Goal: Transaction & Acquisition: Purchase product/service

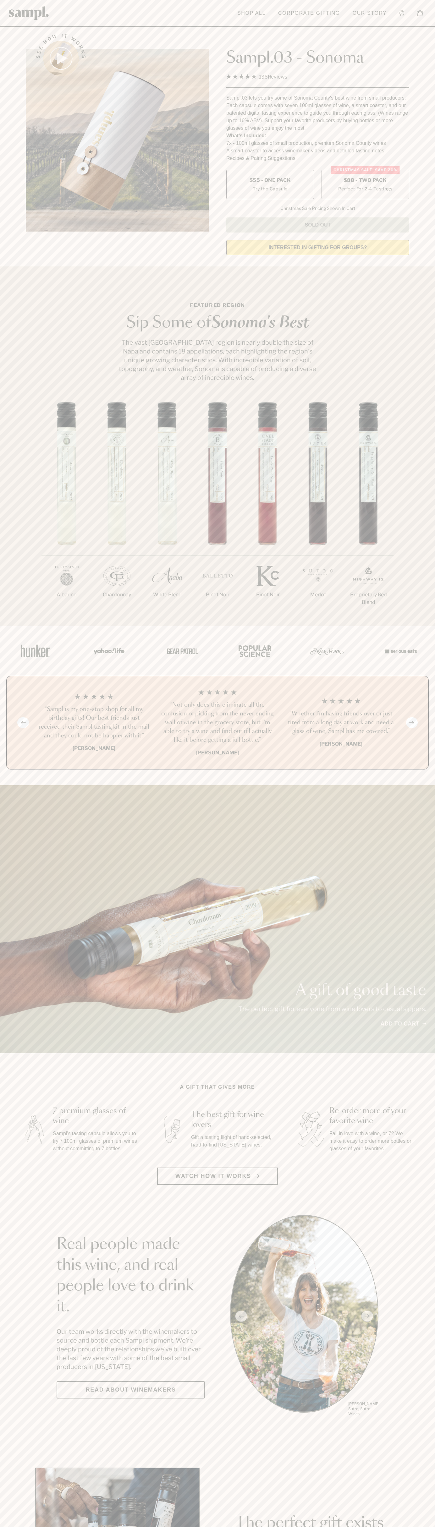
click at [365, 185] on label "Christmas SALE! Save 20% $88 - Two Pack Perfect For 2-4 Tastings" at bounding box center [365, 185] width 88 height 30
click at [94, 723] on h3 "“Sampl is my one-stop shop for all my birthday gifts! Our best friends just rec…" at bounding box center [93, 722] width 113 height 35
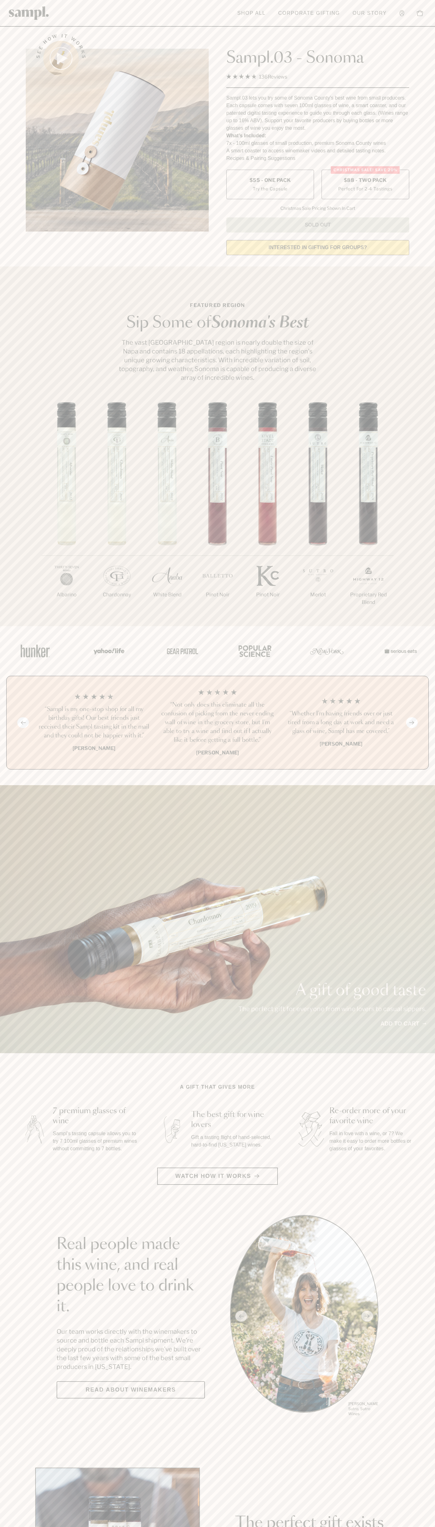
click at [207, 27] on header "Toggle navigation menu Shop All Corporate Gifting Our Story Account Story Shop …" at bounding box center [217, 13] width 435 height 27
click at [408, 1527] on html "Skip to main content Toggle navigation menu Shop All Corporate Gifting Our Stor…" at bounding box center [217, 1473] width 435 height 2947
click at [3, 1215] on section "Real people made this wine, and real people love to drink it. Our team works di…" at bounding box center [217, 1316] width 435 height 202
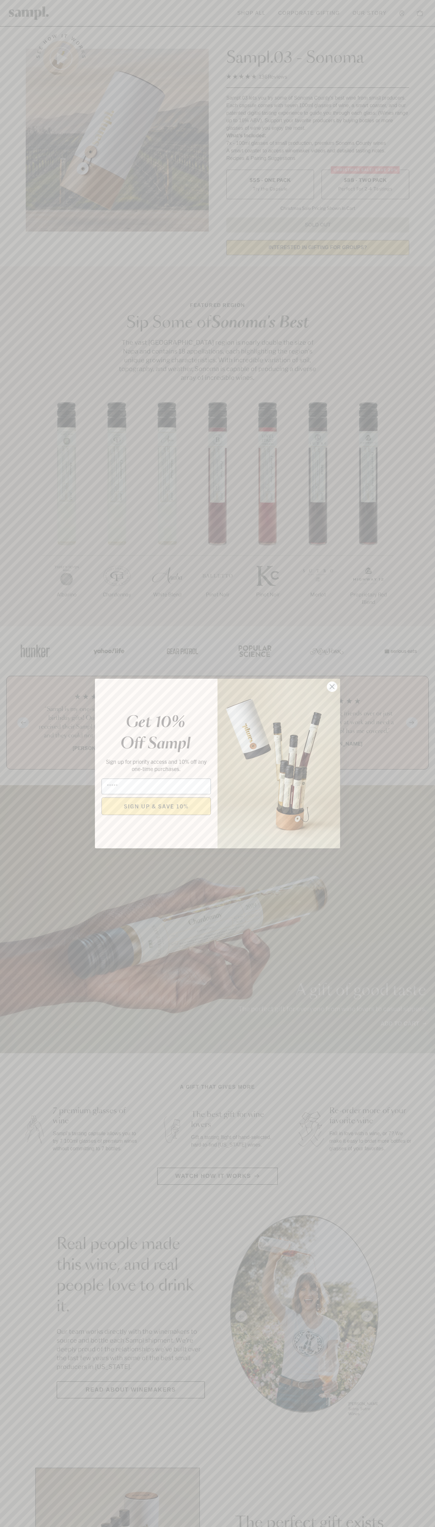
click at [332, 687] on icon "Close dialog" at bounding box center [332, 687] width 4 height 4
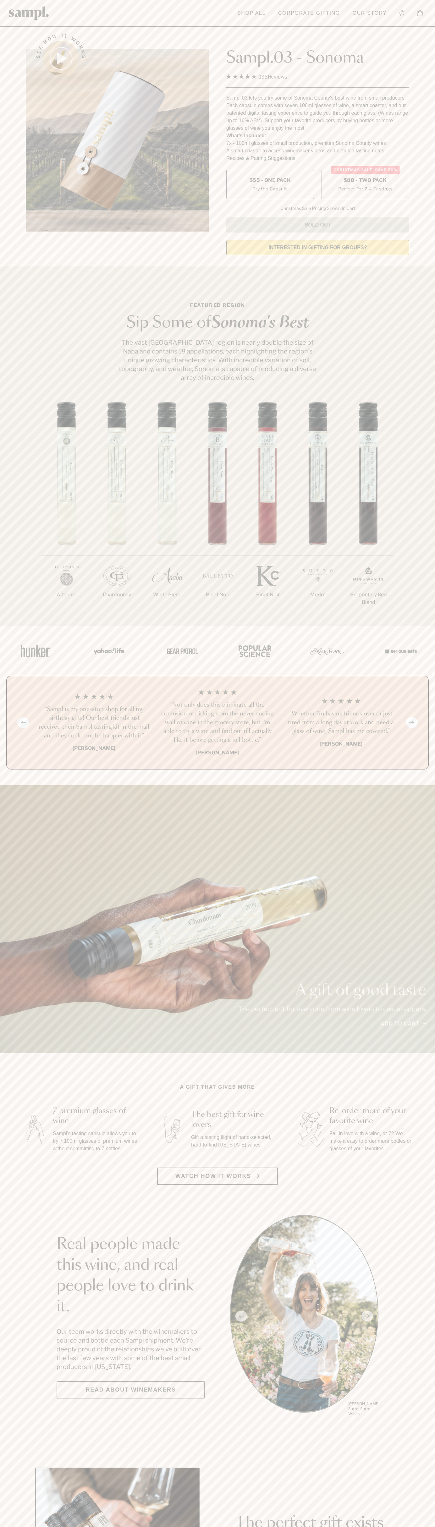
click at [365, 185] on label "Christmas SALE! Save 20% $88 - Two Pack Perfect For 2-4 Tastings" at bounding box center [365, 185] width 88 height 30
click at [94, 723] on h3 "“Sampl is my one-stop shop for all my birthday gifts! Our best friends just rec…" at bounding box center [93, 722] width 113 height 35
